Goal: Task Accomplishment & Management: Manage account settings

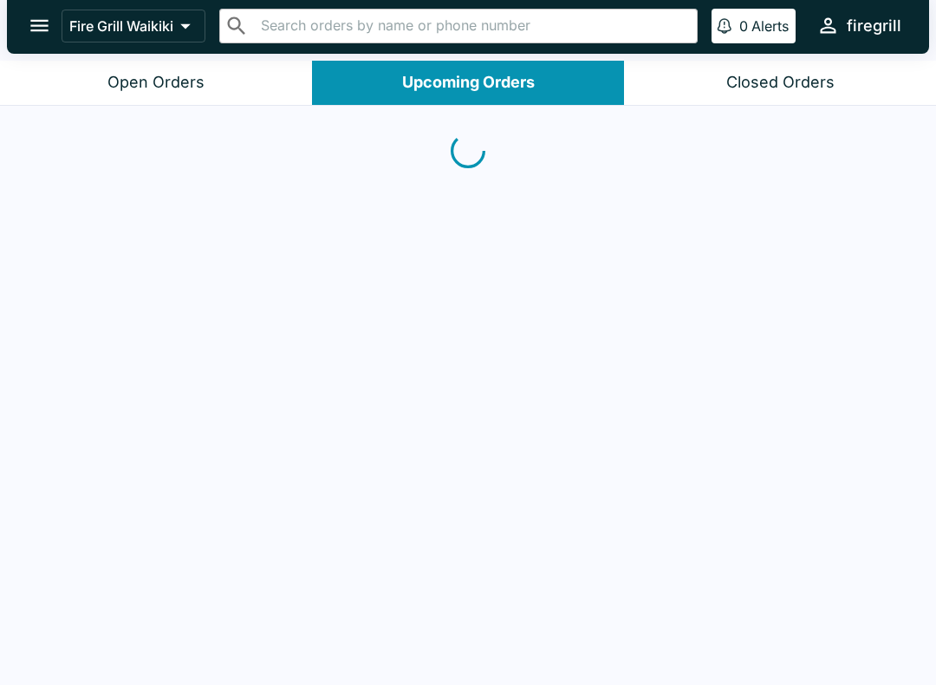
scroll to position [1, 0]
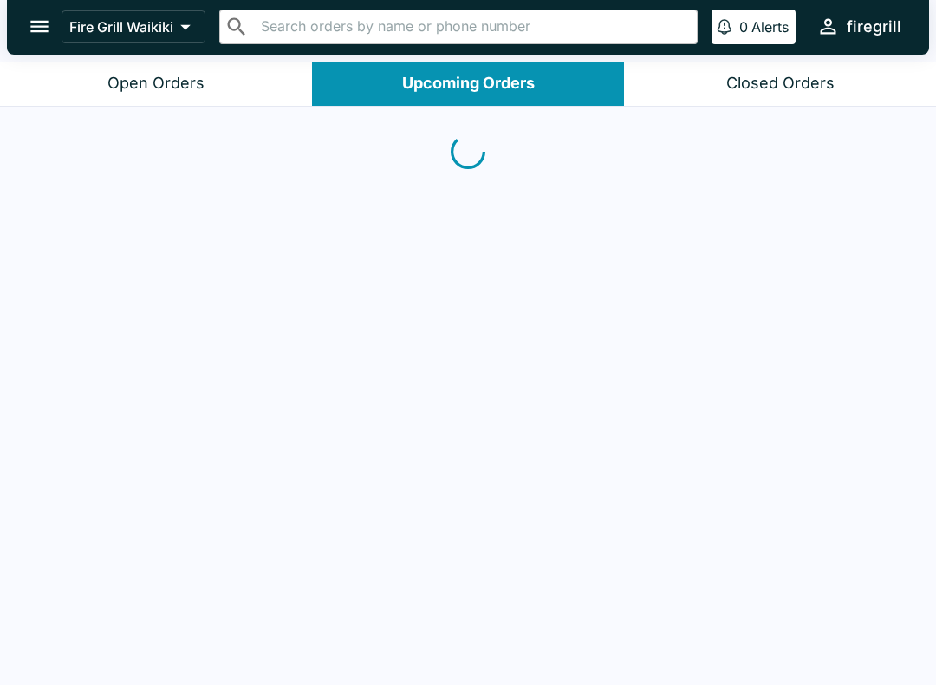
click at [760, 71] on button "Closed Orders" at bounding box center [780, 84] width 312 height 44
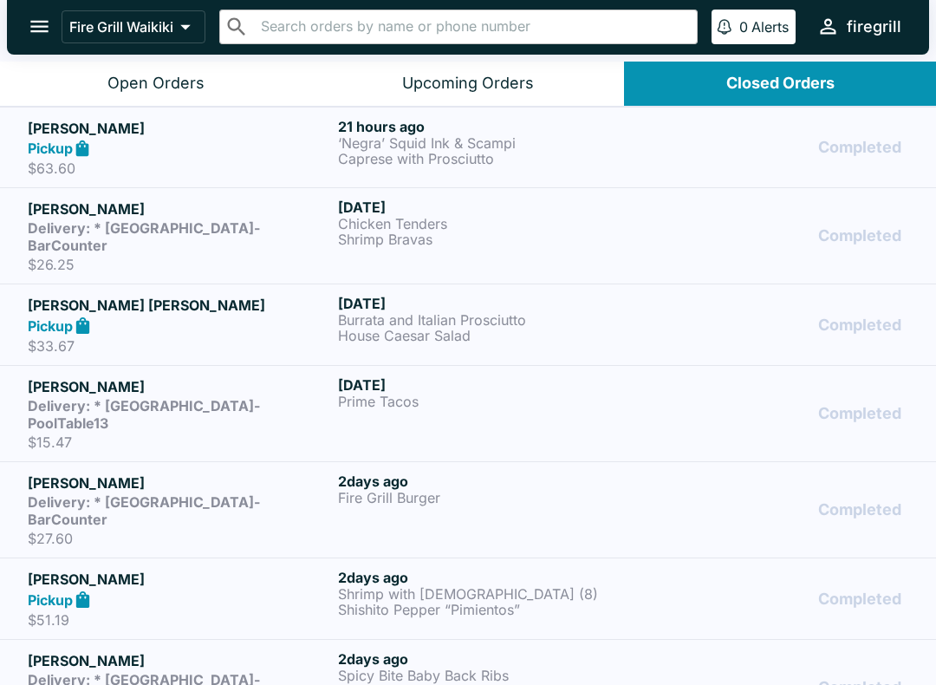
click at [484, 96] on button "Upcoming Orders" at bounding box center [468, 84] width 312 height 44
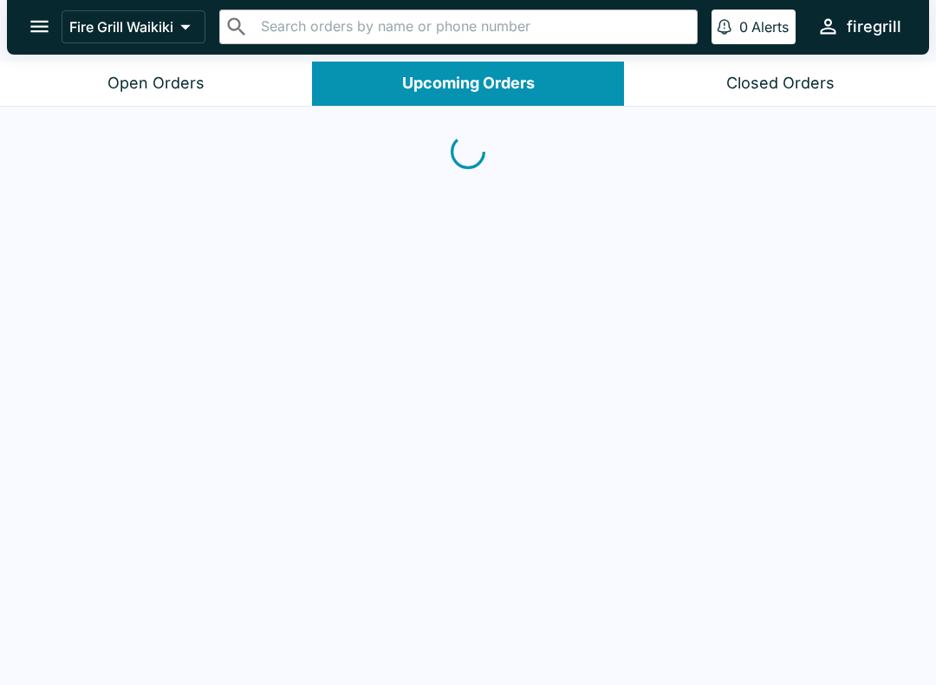
click at [185, 86] on div "Open Orders" at bounding box center [155, 84] width 97 height 20
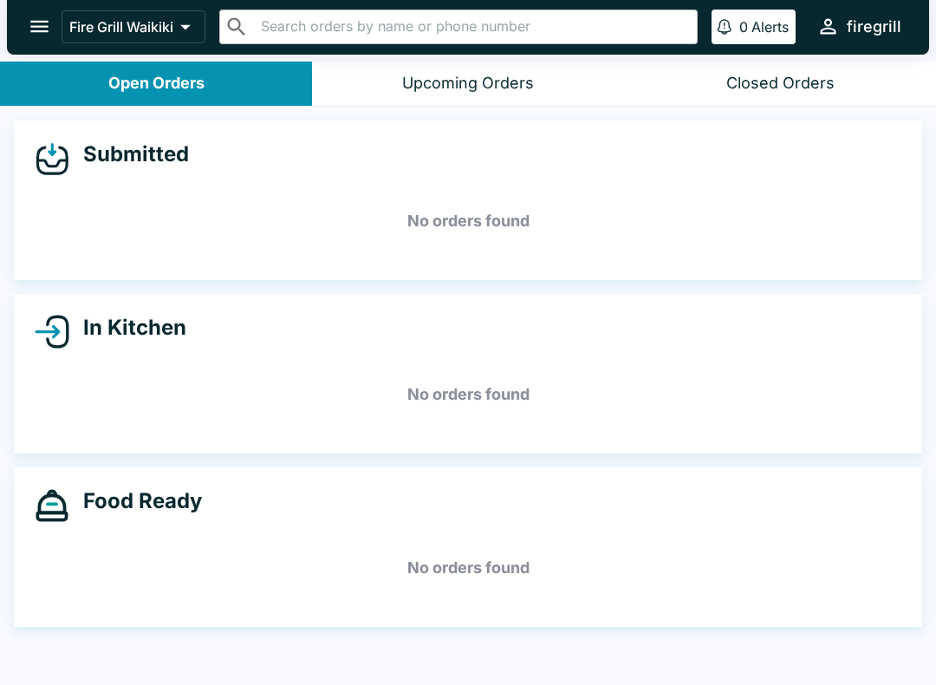
scroll to position [0, 0]
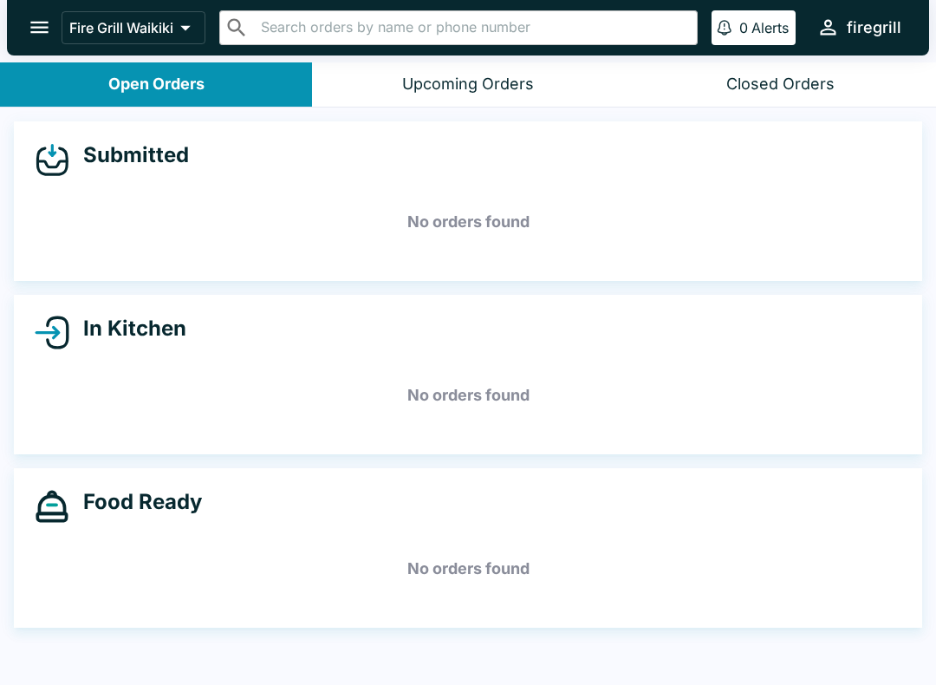
click at [526, 98] on button "Upcoming Orders" at bounding box center [468, 84] width 312 height 44
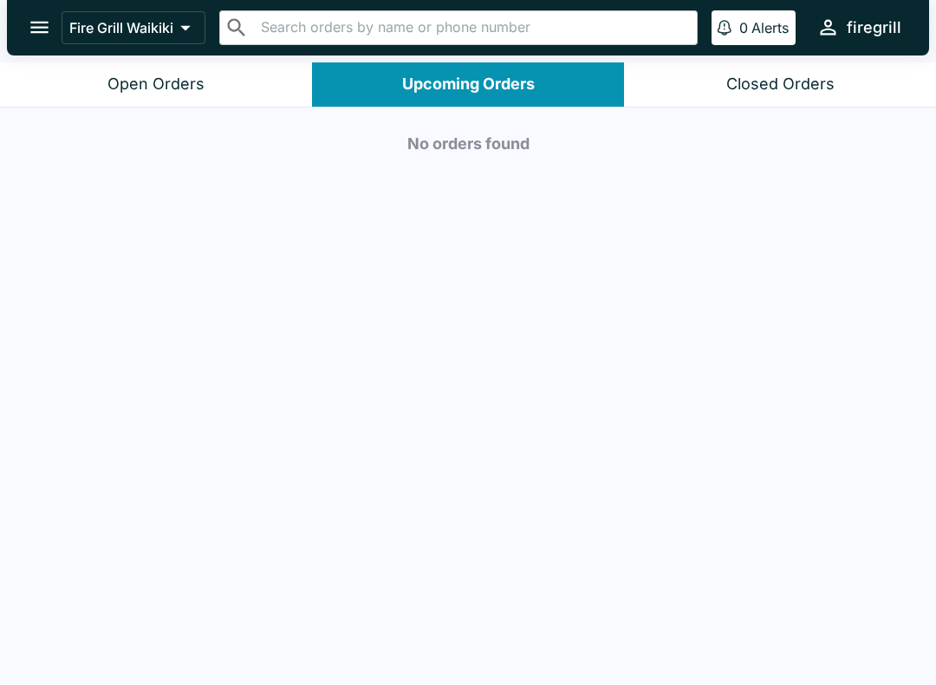
click at [189, 63] on button "Open Orders" at bounding box center [156, 84] width 312 height 44
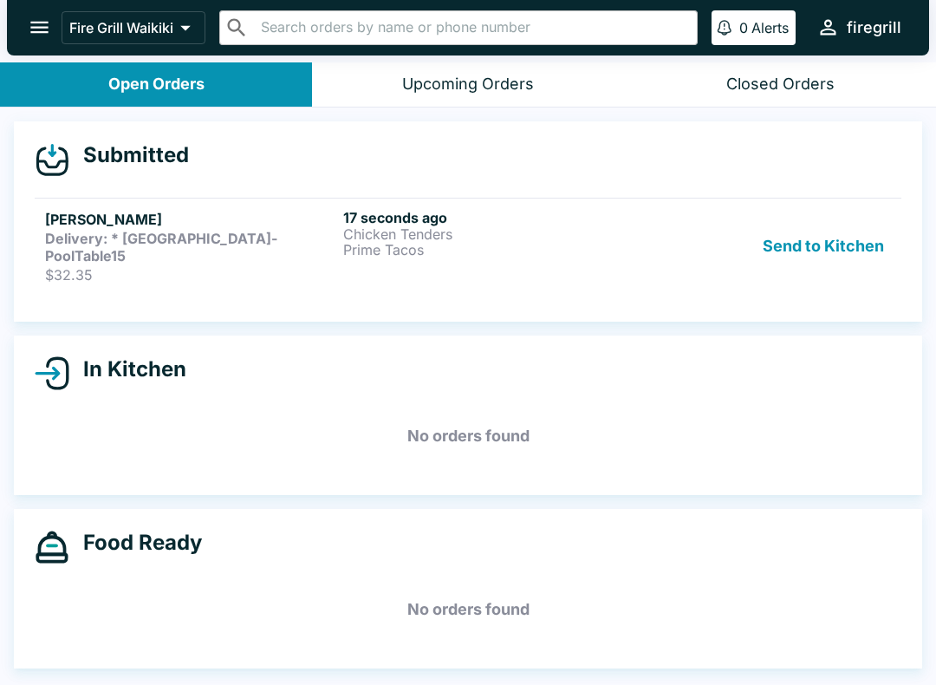
click at [683, 236] on div "Send to Kitchen" at bounding box center [766, 246] width 250 height 75
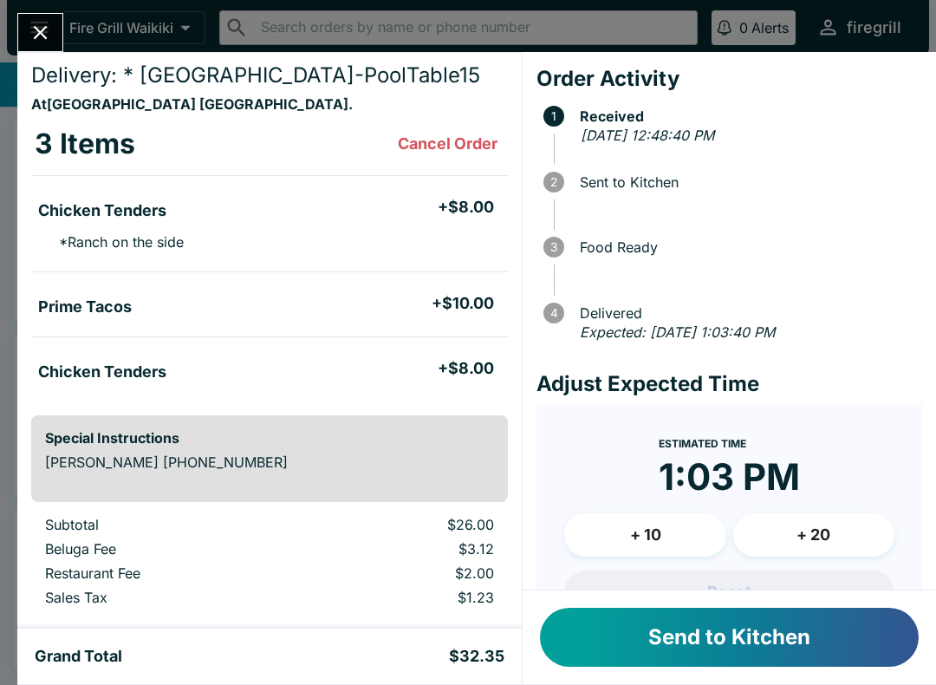
scroll to position [34, 0]
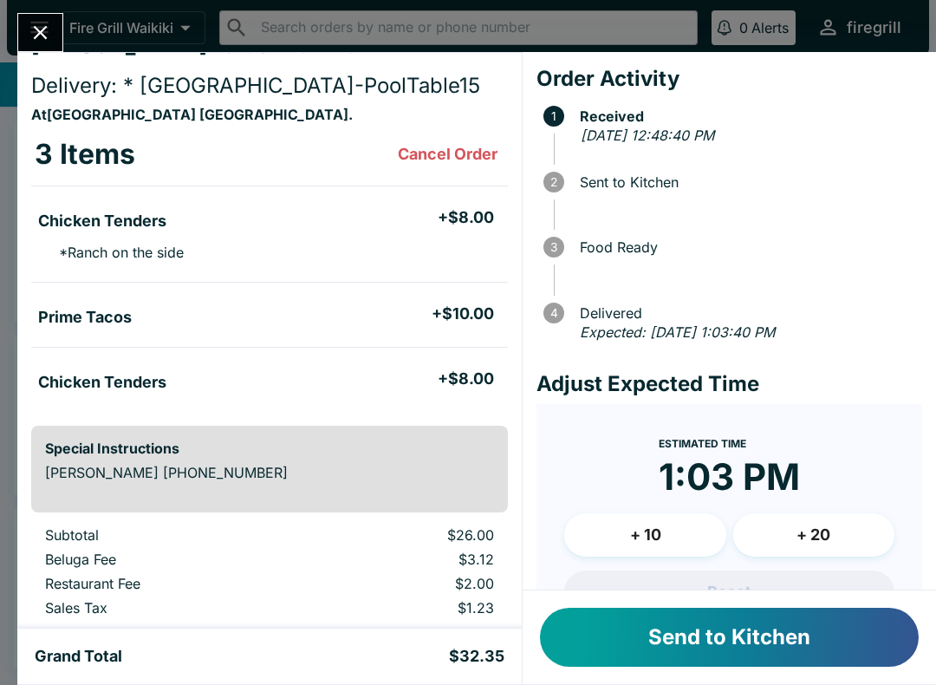
click at [685, 648] on button "Send to Kitchen" at bounding box center [729, 636] width 379 height 59
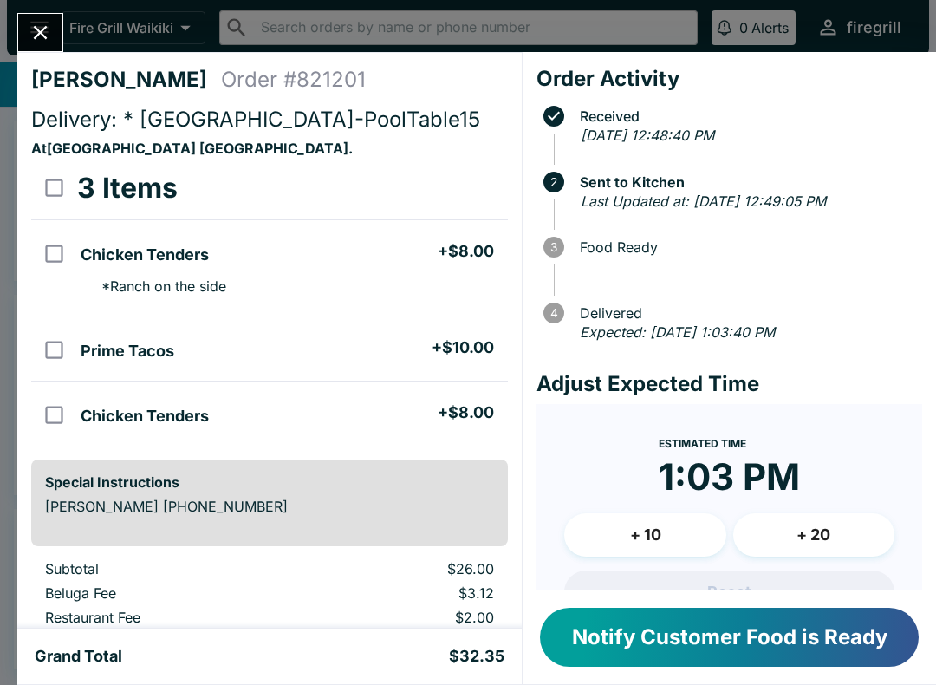
scroll to position [0, 0]
click at [41, 27] on icon "Close" at bounding box center [40, 32] width 23 height 23
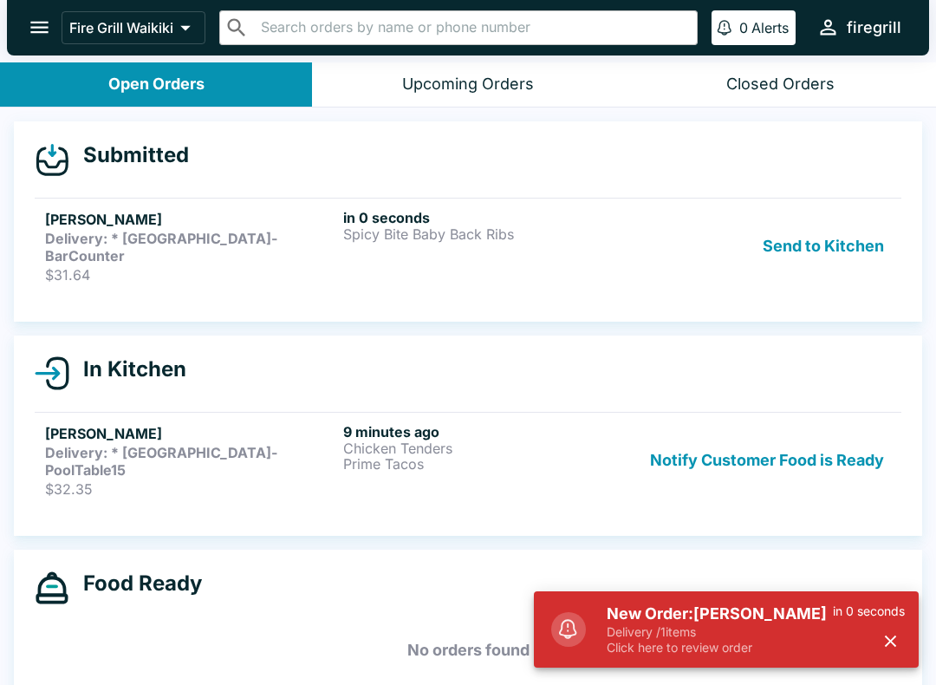
click at [601, 238] on p "Spicy Bite Baby Back Ribs" at bounding box center [488, 234] width 291 height 16
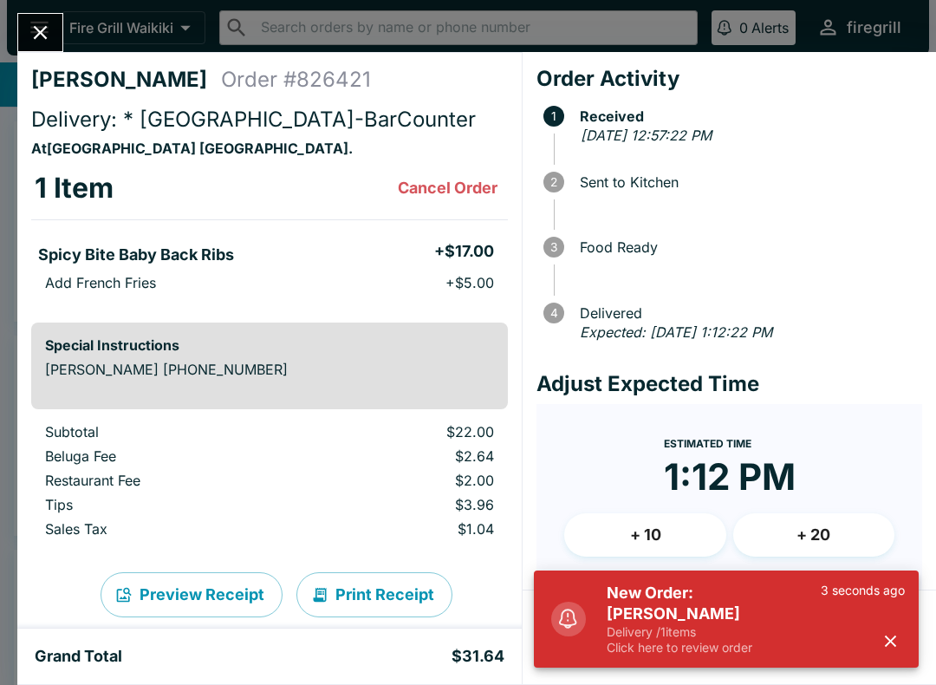
click at [900, 646] on button "button" at bounding box center [890, 641] width 29 height 29
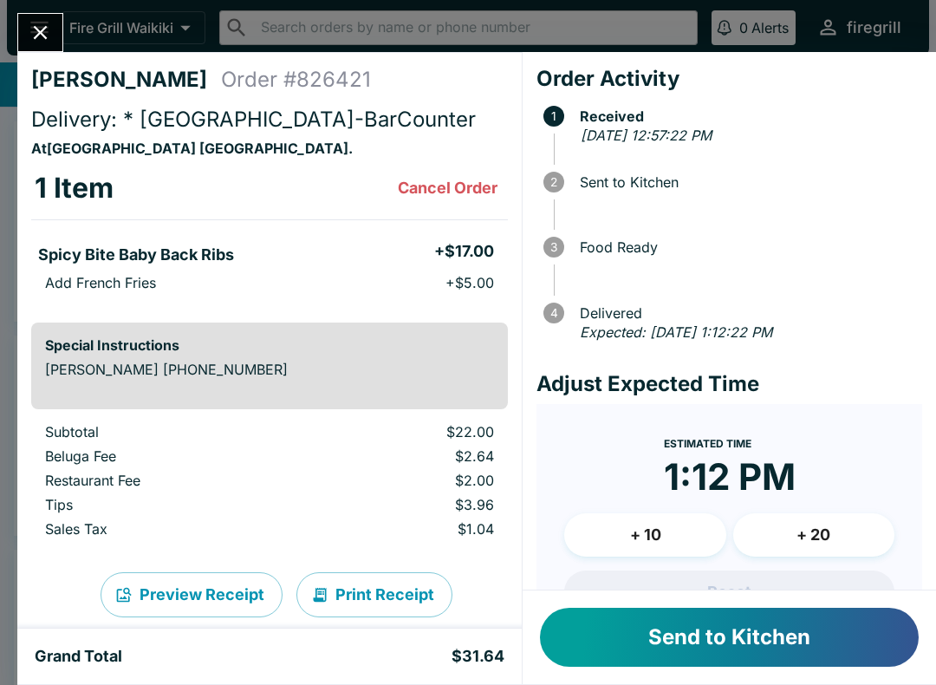
click at [732, 648] on button "Send to Kitchen" at bounding box center [729, 636] width 379 height 59
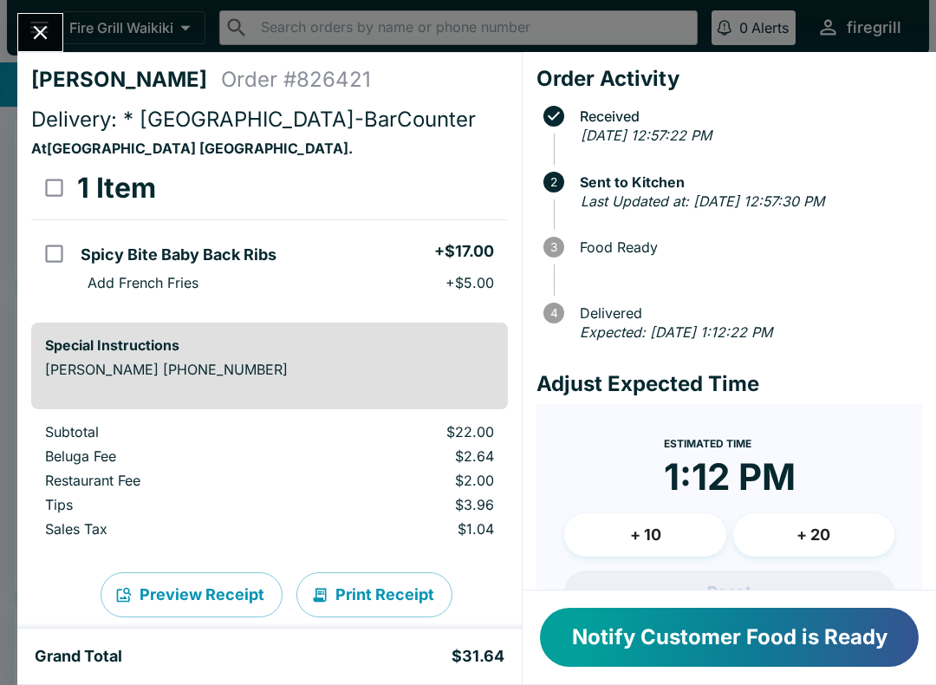
click at [45, 40] on icon "Close" at bounding box center [40, 32] width 23 height 23
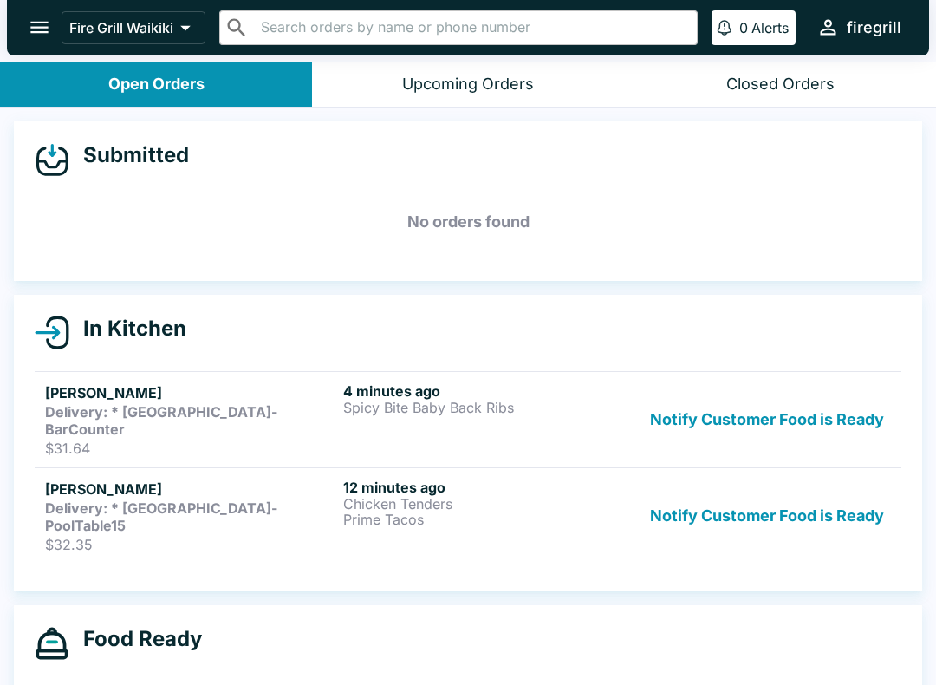
click at [816, 398] on button "Notify Customer Food is Ready" at bounding box center [767, 419] width 248 height 75
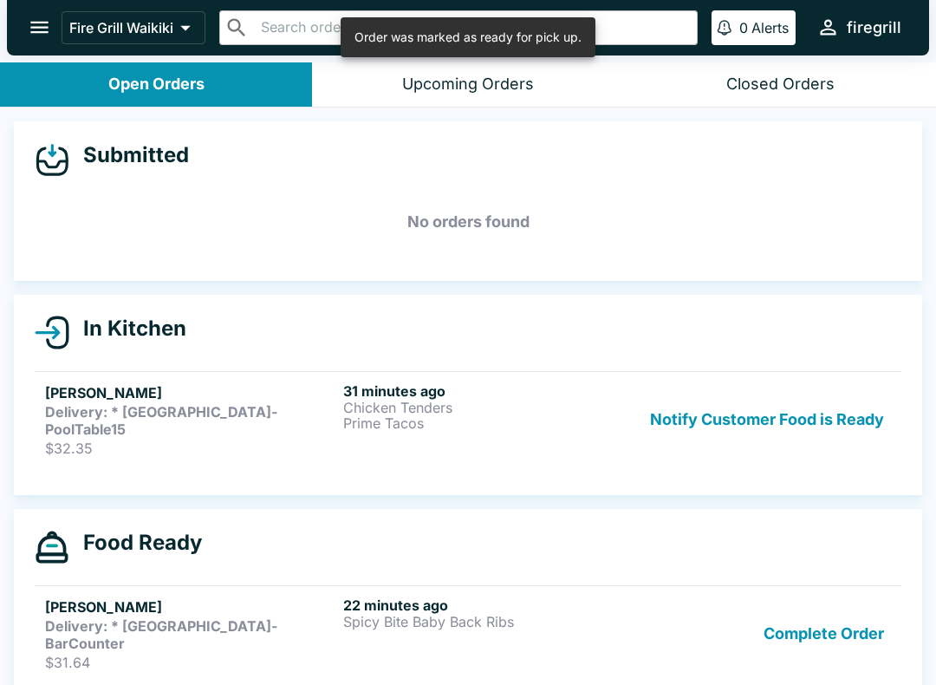
click at [799, 405] on button "Notify Customer Food is Ready" at bounding box center [767, 419] width 248 height 75
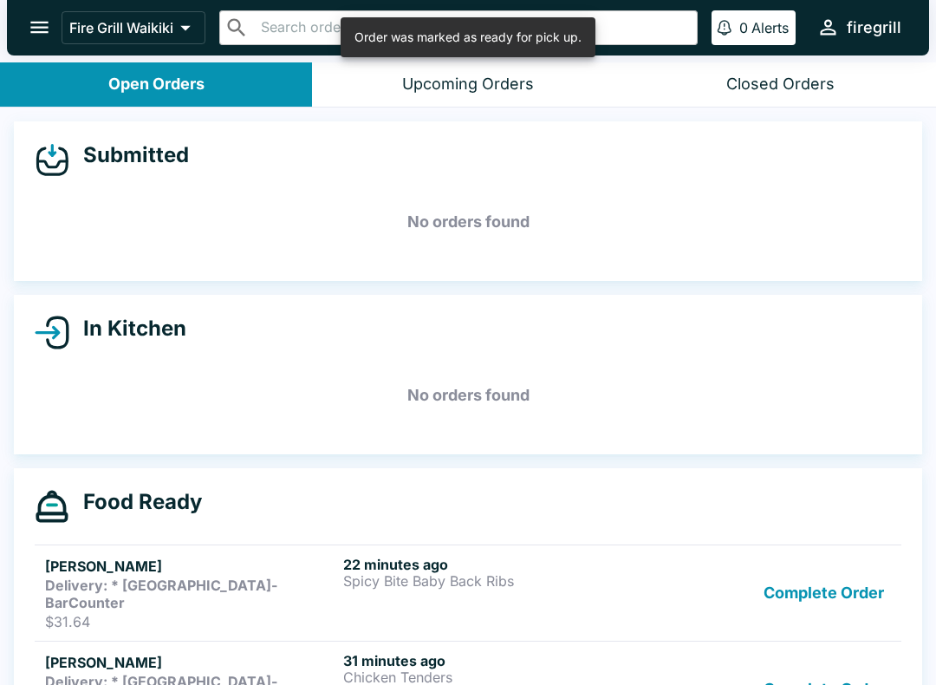
click at [843, 588] on button "Complete Order" at bounding box center [824, 592] width 134 height 75
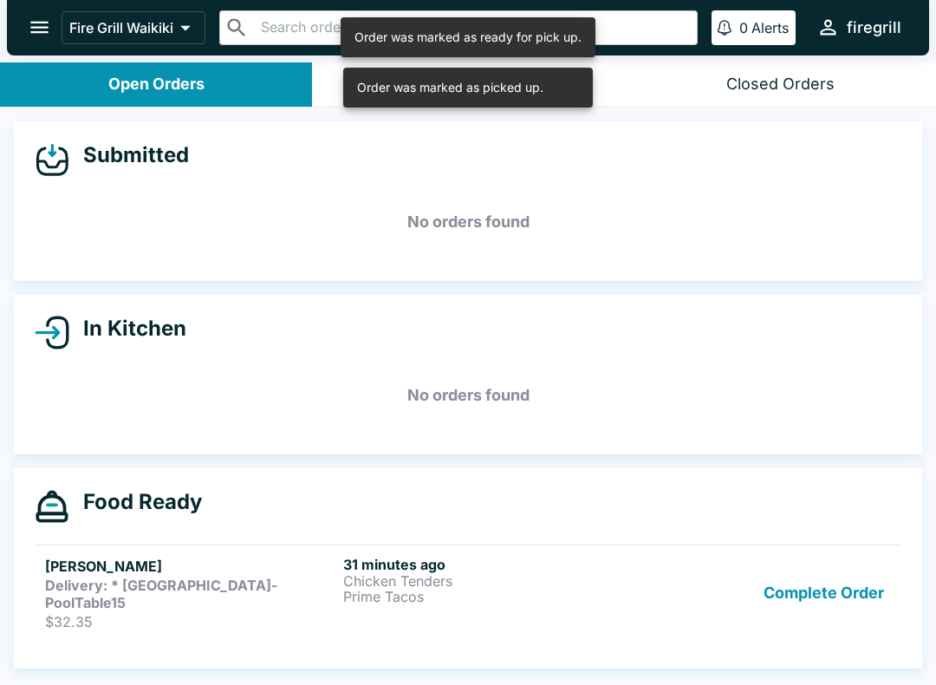
click at [841, 590] on button "Complete Order" at bounding box center [824, 592] width 134 height 75
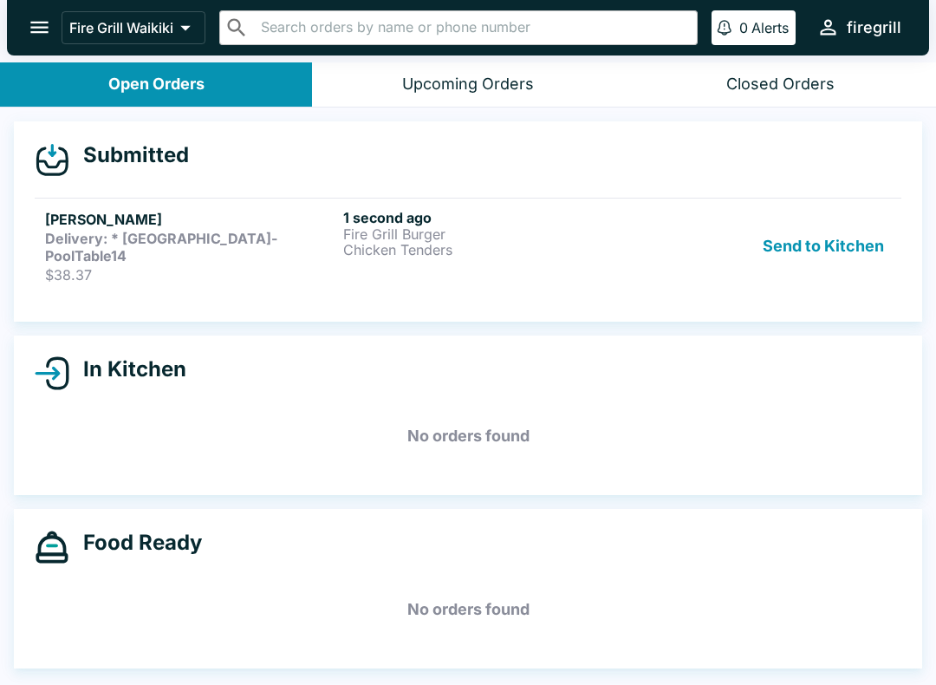
click at [78, 244] on strong "Delivery: * [GEOGRAPHIC_DATA]-PoolTable14" at bounding box center [161, 247] width 232 height 35
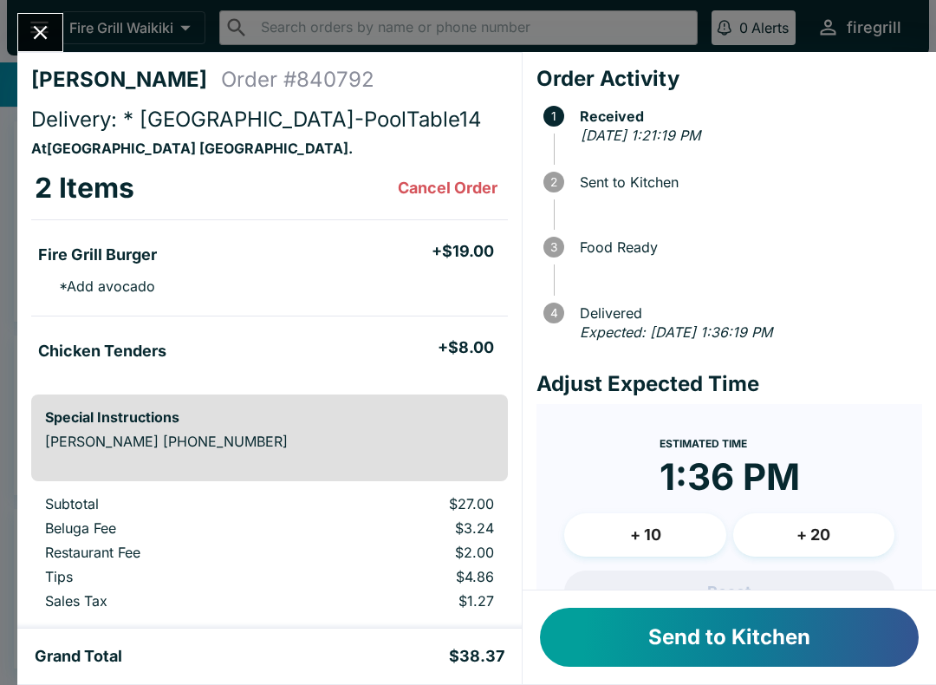
click at [799, 643] on button "Send to Kitchen" at bounding box center [729, 636] width 379 height 59
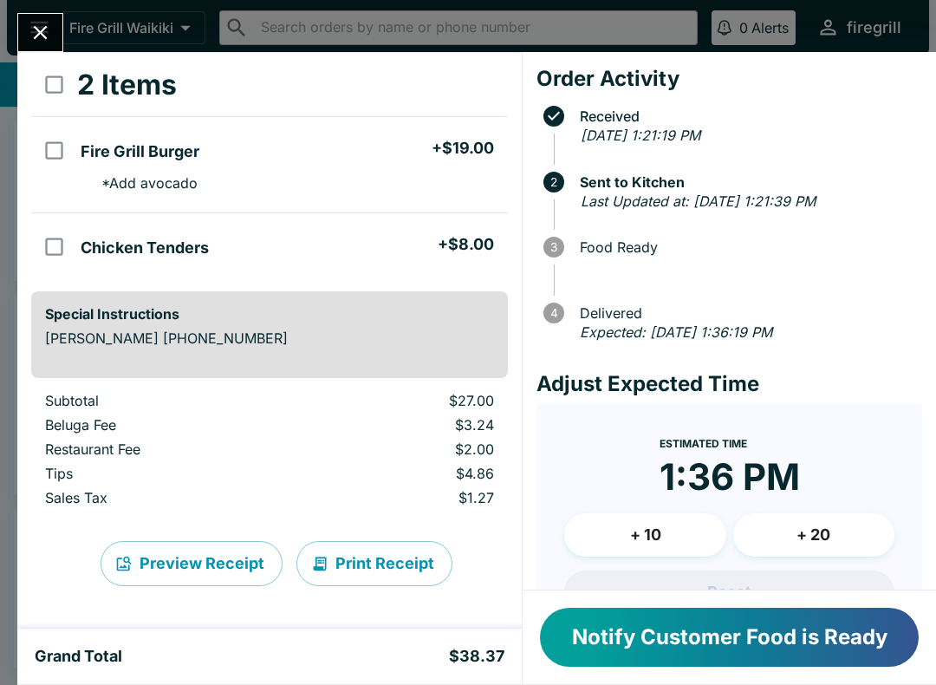
scroll to position [103, 0]
click at [38, 31] on icon "Close" at bounding box center [41, 33] width 14 height 14
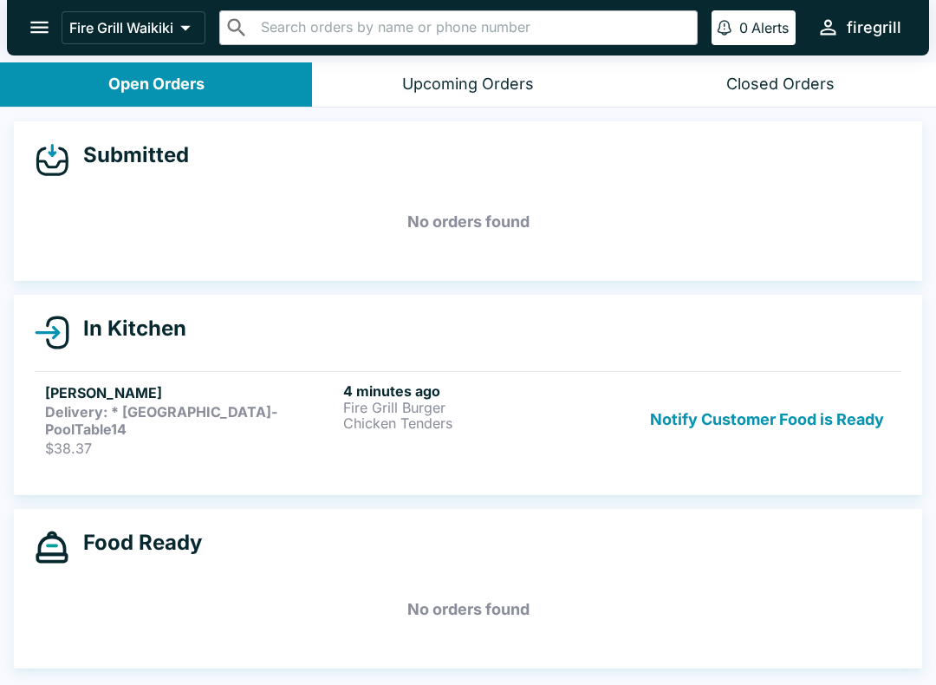
click at [151, 439] on p "$38.37" at bounding box center [190, 447] width 291 height 17
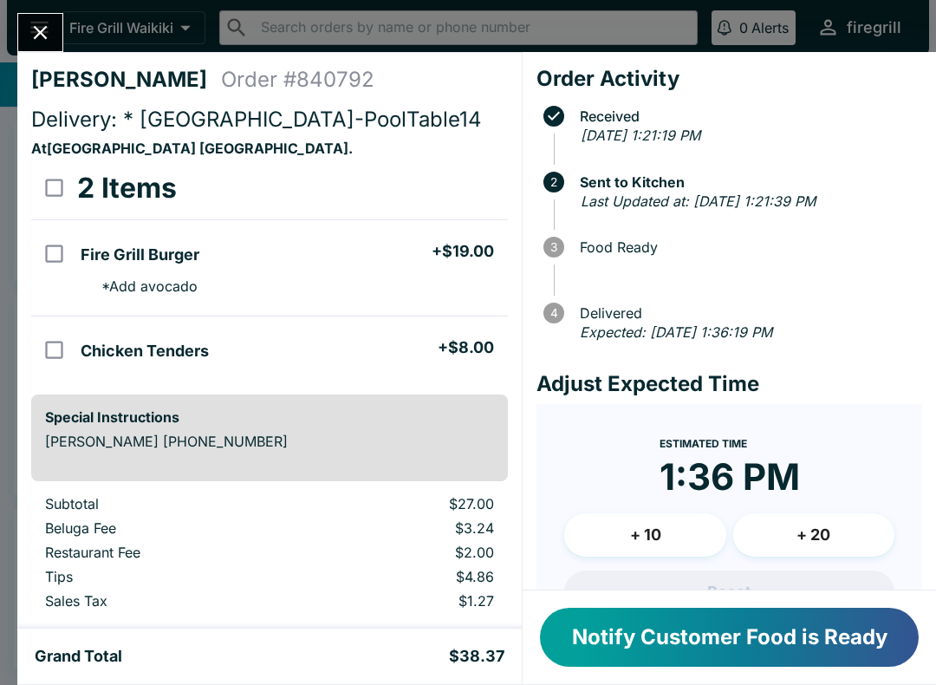
click at [824, 629] on button "Notify Customer Food is Ready" at bounding box center [729, 636] width 379 height 59
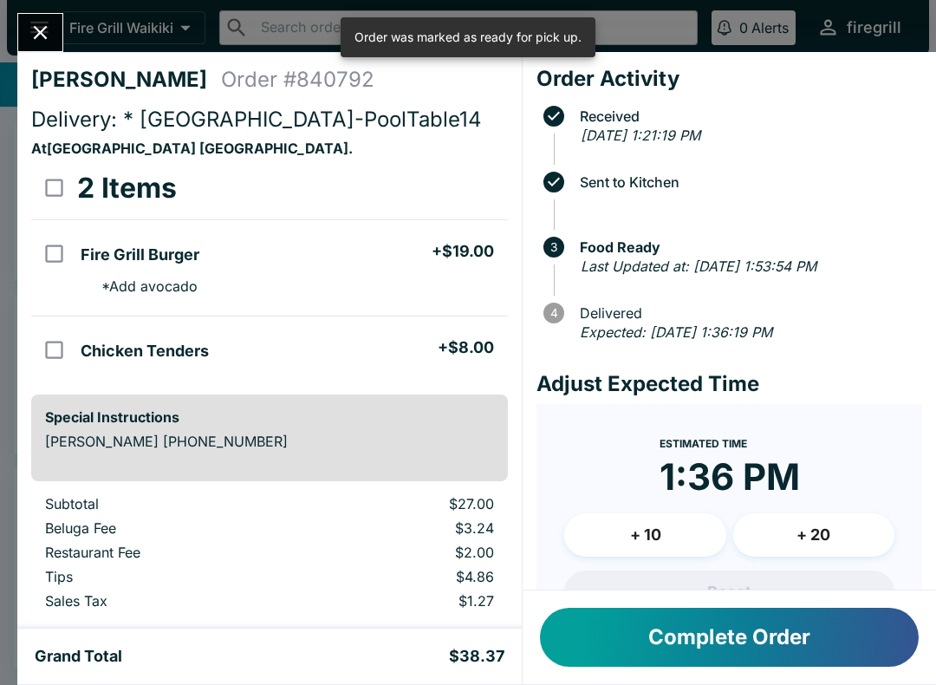
click at [796, 631] on button "Complete Order" at bounding box center [729, 636] width 379 height 59
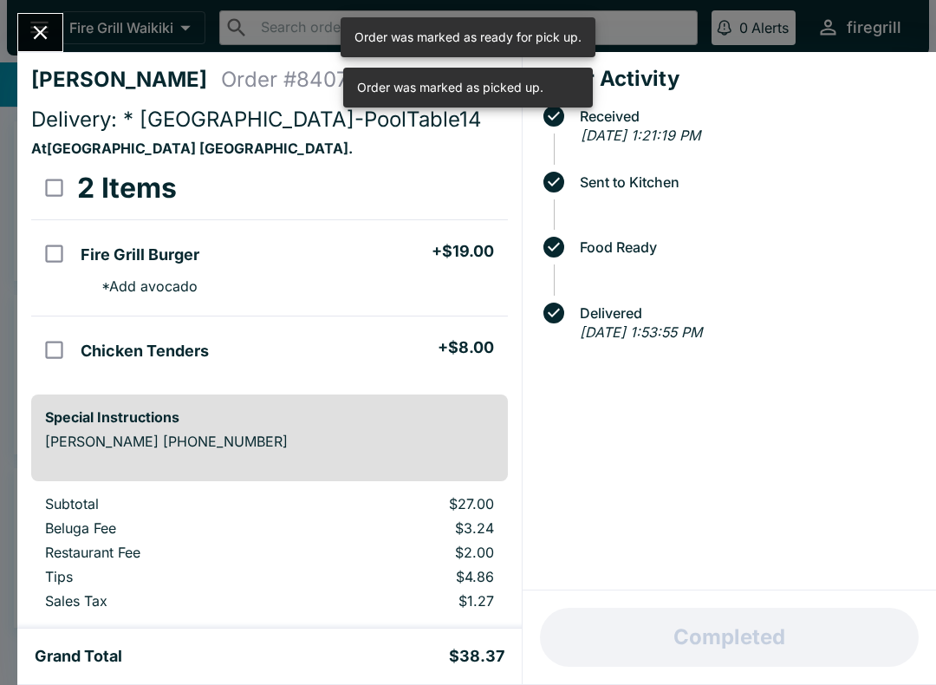
click at [52, 19] on button "Close" at bounding box center [40, 32] width 44 height 37
